Goal: Transaction & Acquisition: Purchase product/service

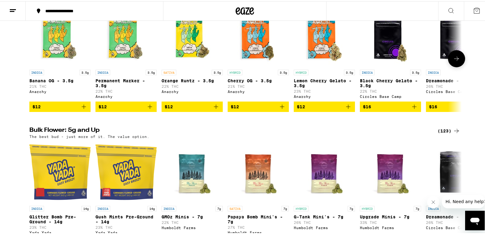
scroll to position [673, 0]
